Goal: Navigation & Orientation: Find specific page/section

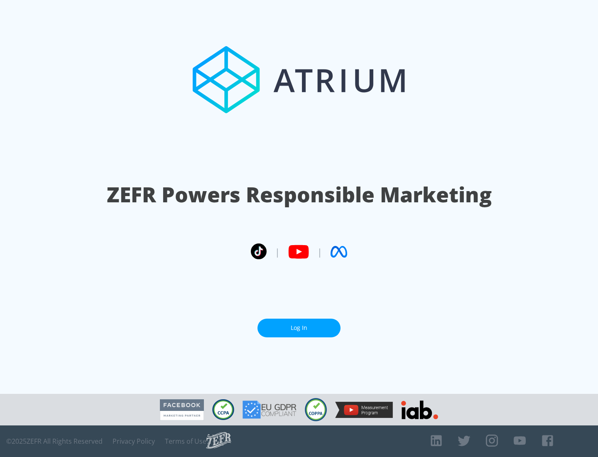
click at [299, 328] on link "Log In" at bounding box center [298, 328] width 83 height 19
